Goal: Check status: Check status

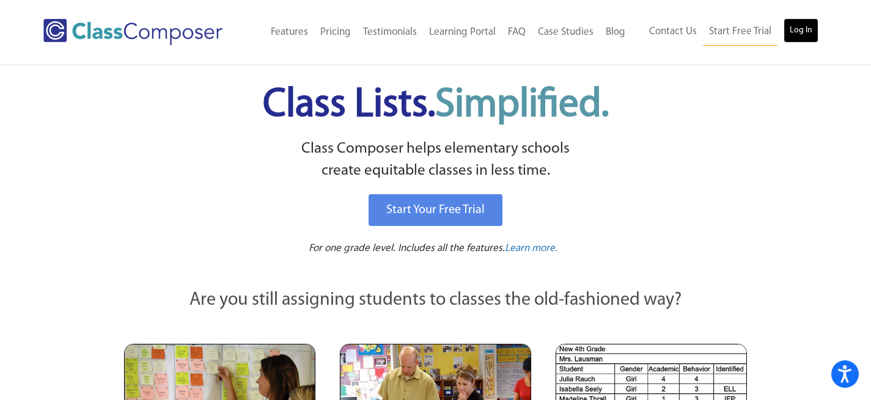
click at [799, 30] on link "Log In" at bounding box center [801, 30] width 35 height 24
click at [797, 27] on link "Log In" at bounding box center [801, 30] width 35 height 24
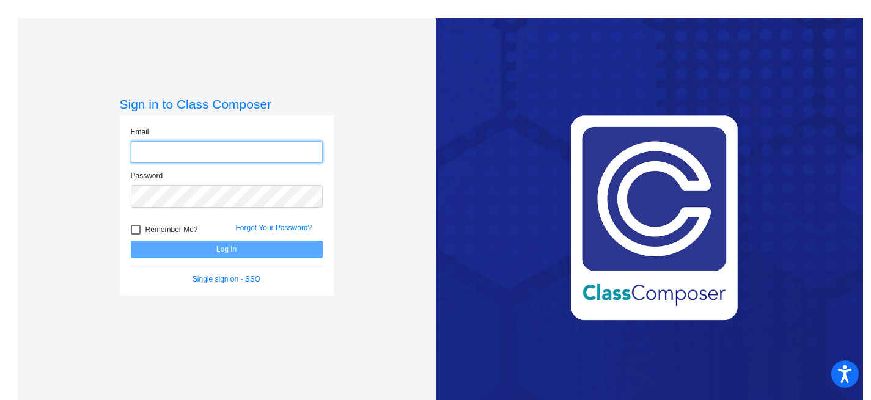
click at [264, 157] on input "email" at bounding box center [227, 152] width 192 height 23
type input "sarah.smith@asd.edu.qa"
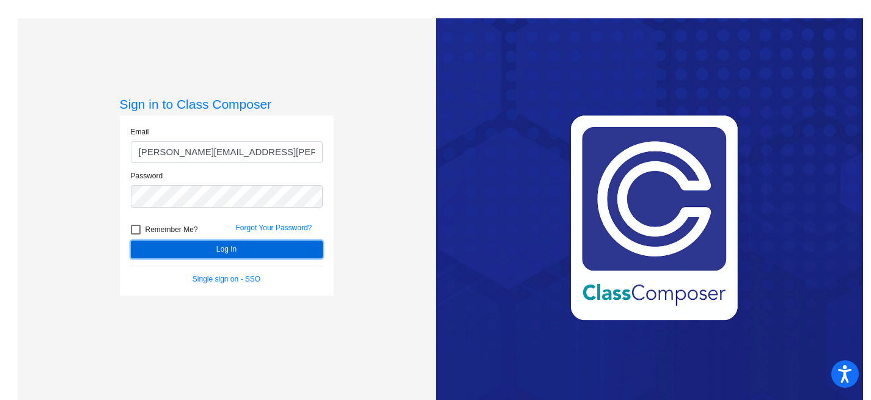
click at [239, 245] on button "Log In" at bounding box center [227, 250] width 192 height 18
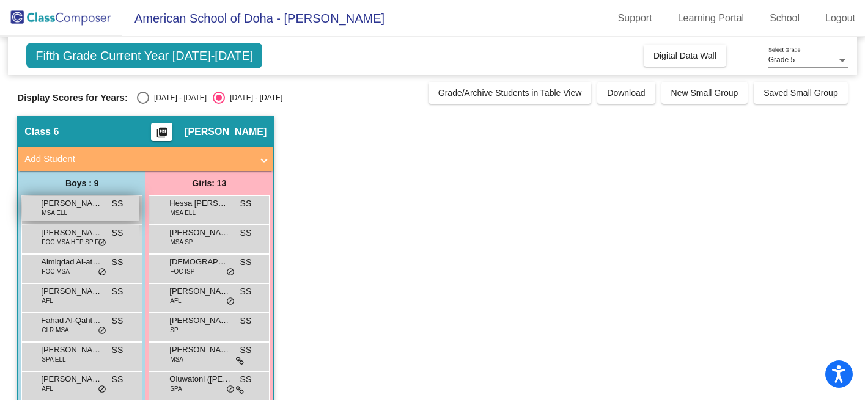
click at [87, 204] on span "Abdulhadi Al-Hijji" at bounding box center [71, 203] width 61 height 12
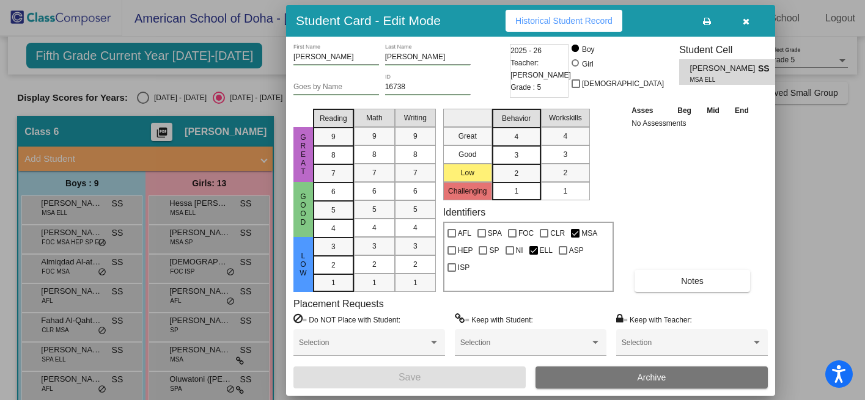
click at [598, 19] on span "Historical Student Record" at bounding box center [563, 21] width 97 height 10
click at [746, 22] on icon "button" at bounding box center [746, 21] width 7 height 9
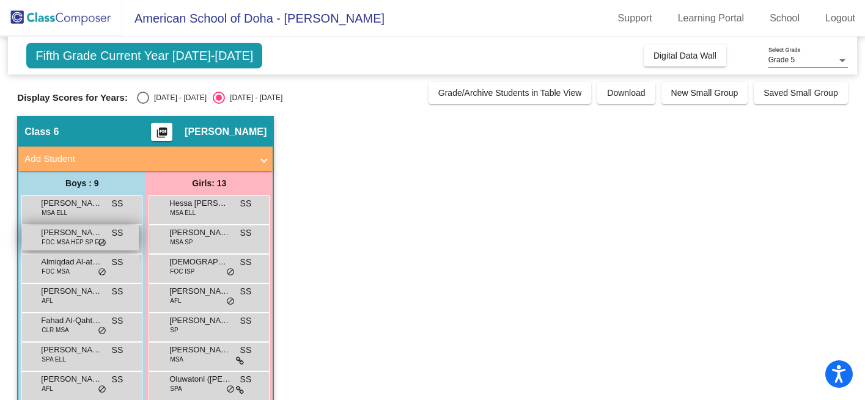
click at [77, 232] on span "Adam Zarkout" at bounding box center [71, 233] width 61 height 12
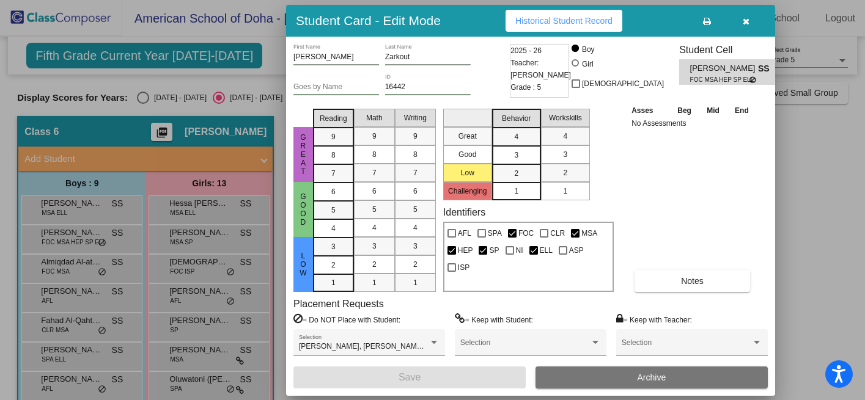
click at [567, 19] on span "Historical Student Record" at bounding box center [563, 21] width 97 height 10
click at [78, 262] on div at bounding box center [432, 200] width 865 height 400
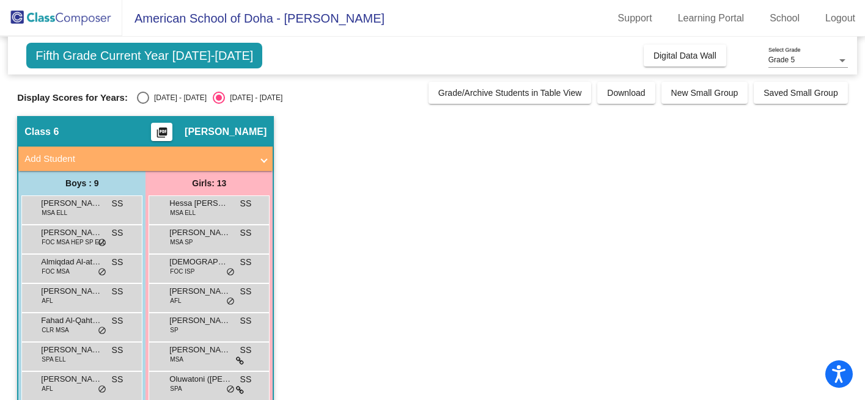
click at [78, 262] on span "Almiqdad Al-attiyah" at bounding box center [71, 262] width 61 height 12
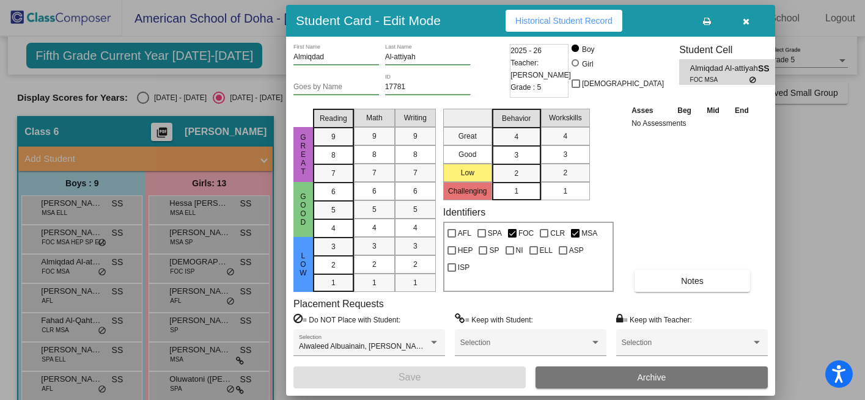
click at [589, 18] on span "Historical Student Record" at bounding box center [563, 21] width 97 height 10
